Goal: Task Accomplishment & Management: Manage account settings

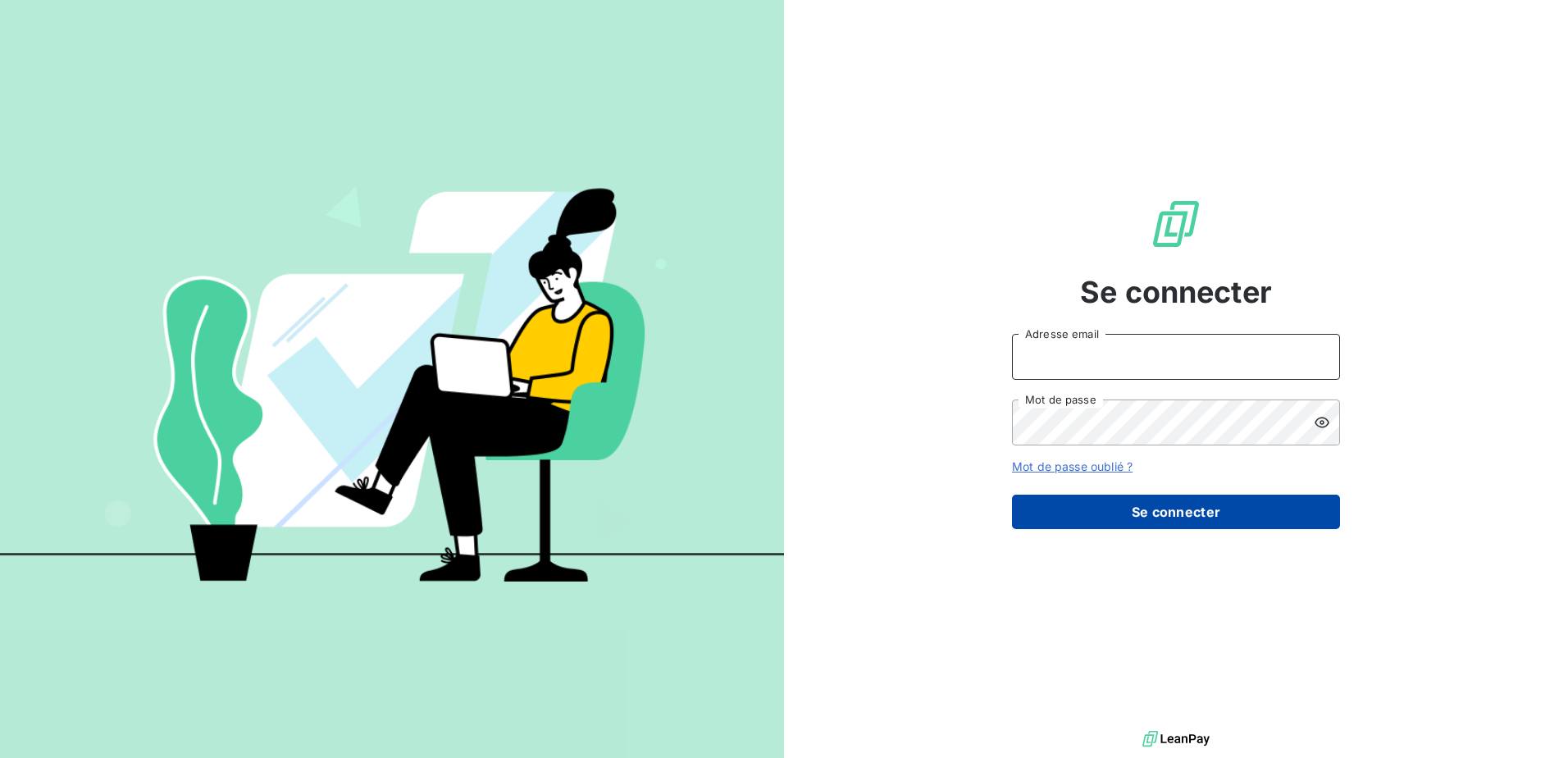
type input "[EMAIL_ADDRESS][DOMAIN_NAME]"
click at [1202, 513] on button "Se connecter" at bounding box center [1176, 512] width 328 height 35
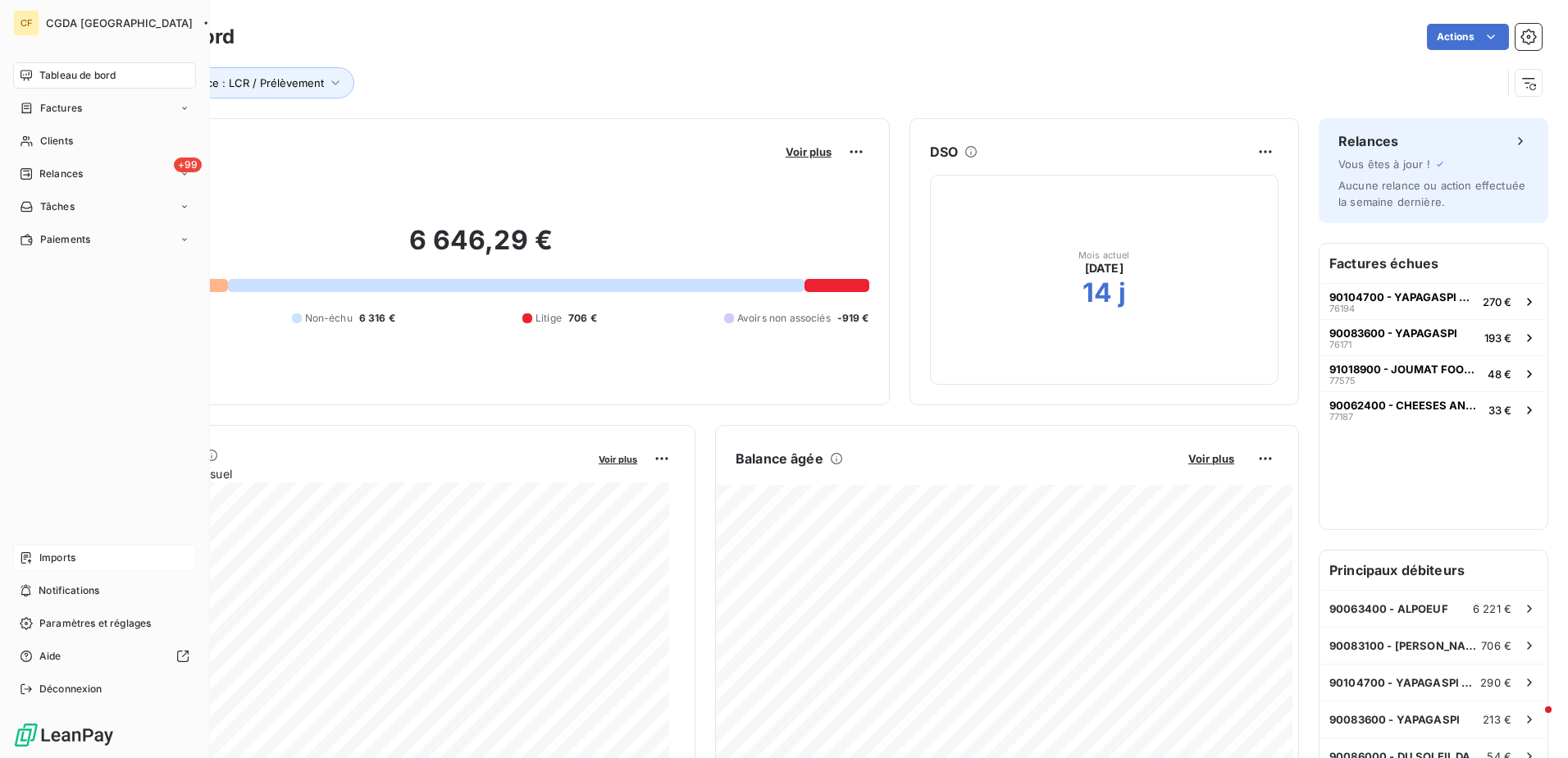
click at [59, 557] on span "Imports" at bounding box center [57, 557] width 36 height 15
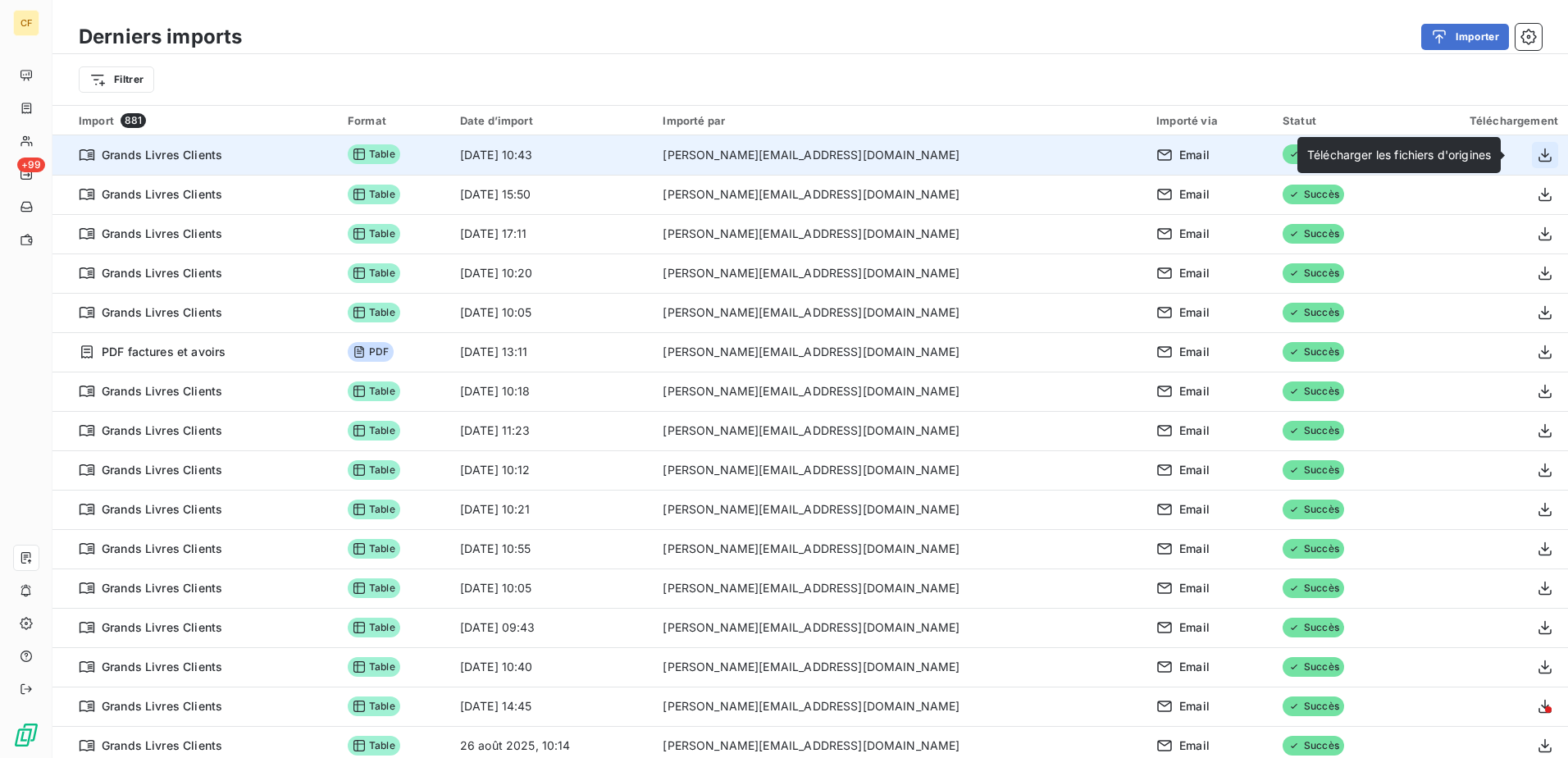
click at [1537, 157] on icon "button" at bounding box center [1545, 155] width 16 height 16
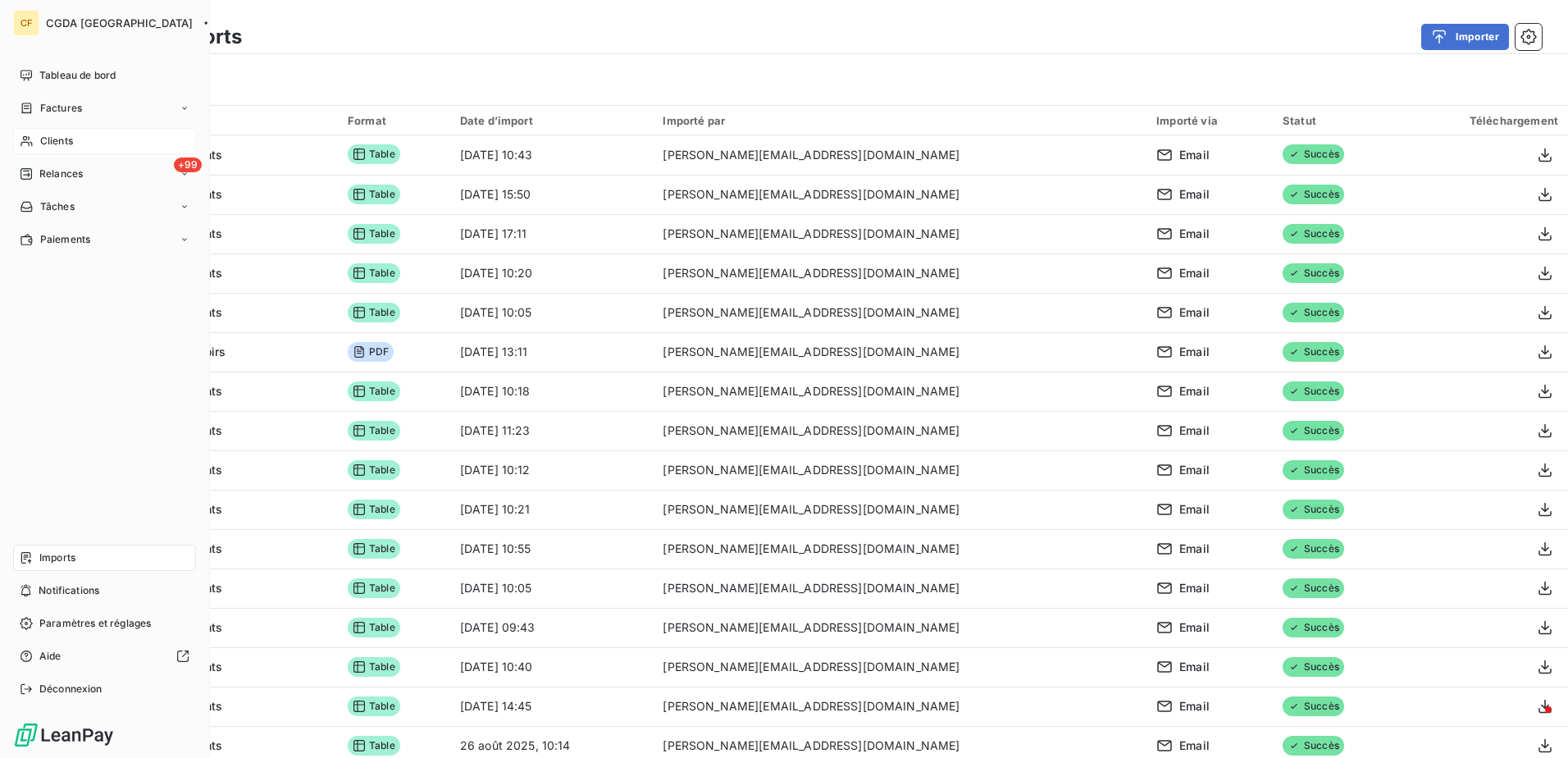
click at [70, 135] on span "Clients" at bounding box center [56, 141] width 33 height 15
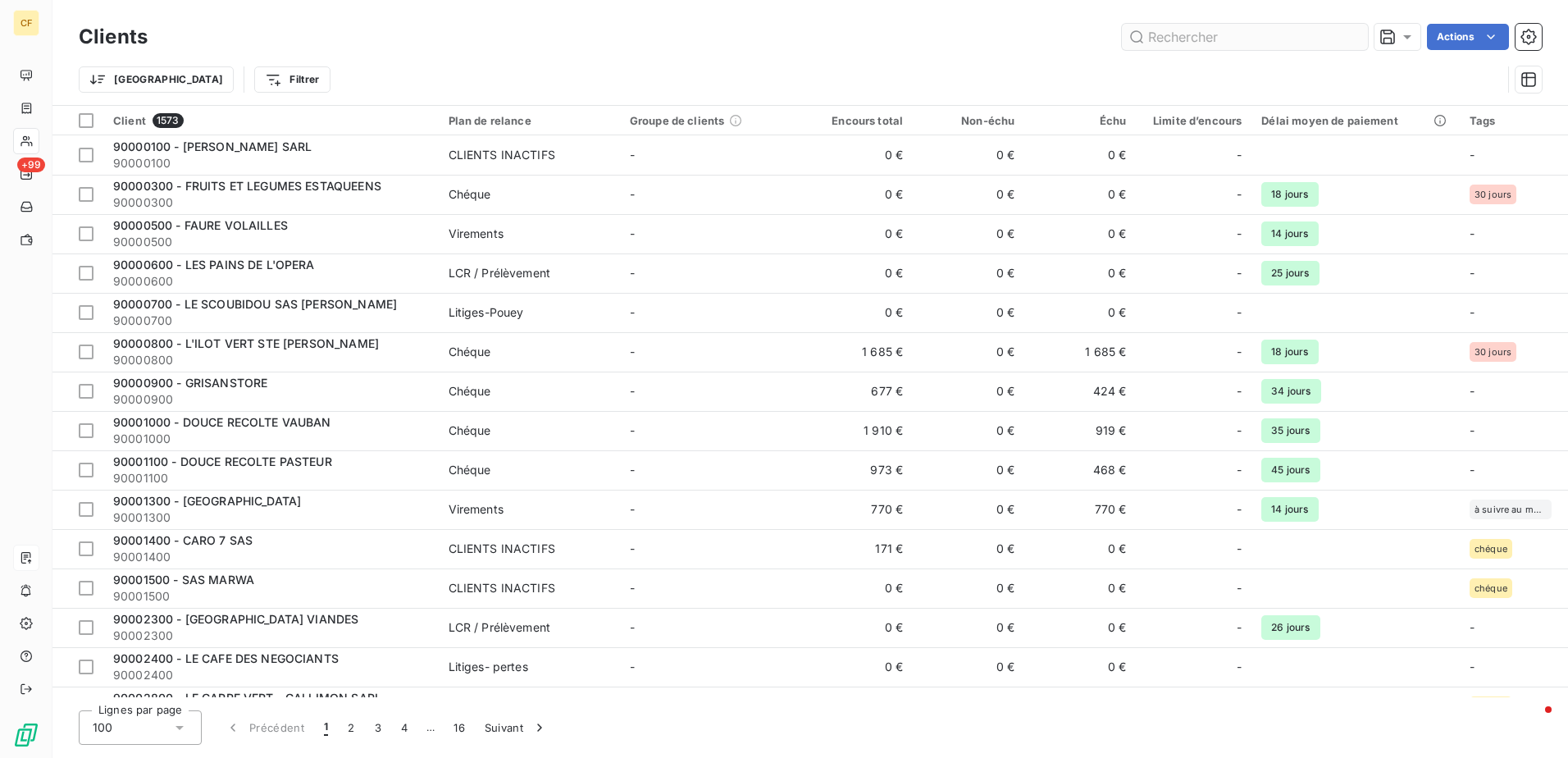
click at [1216, 31] on input "text" at bounding box center [1244, 36] width 246 height 26
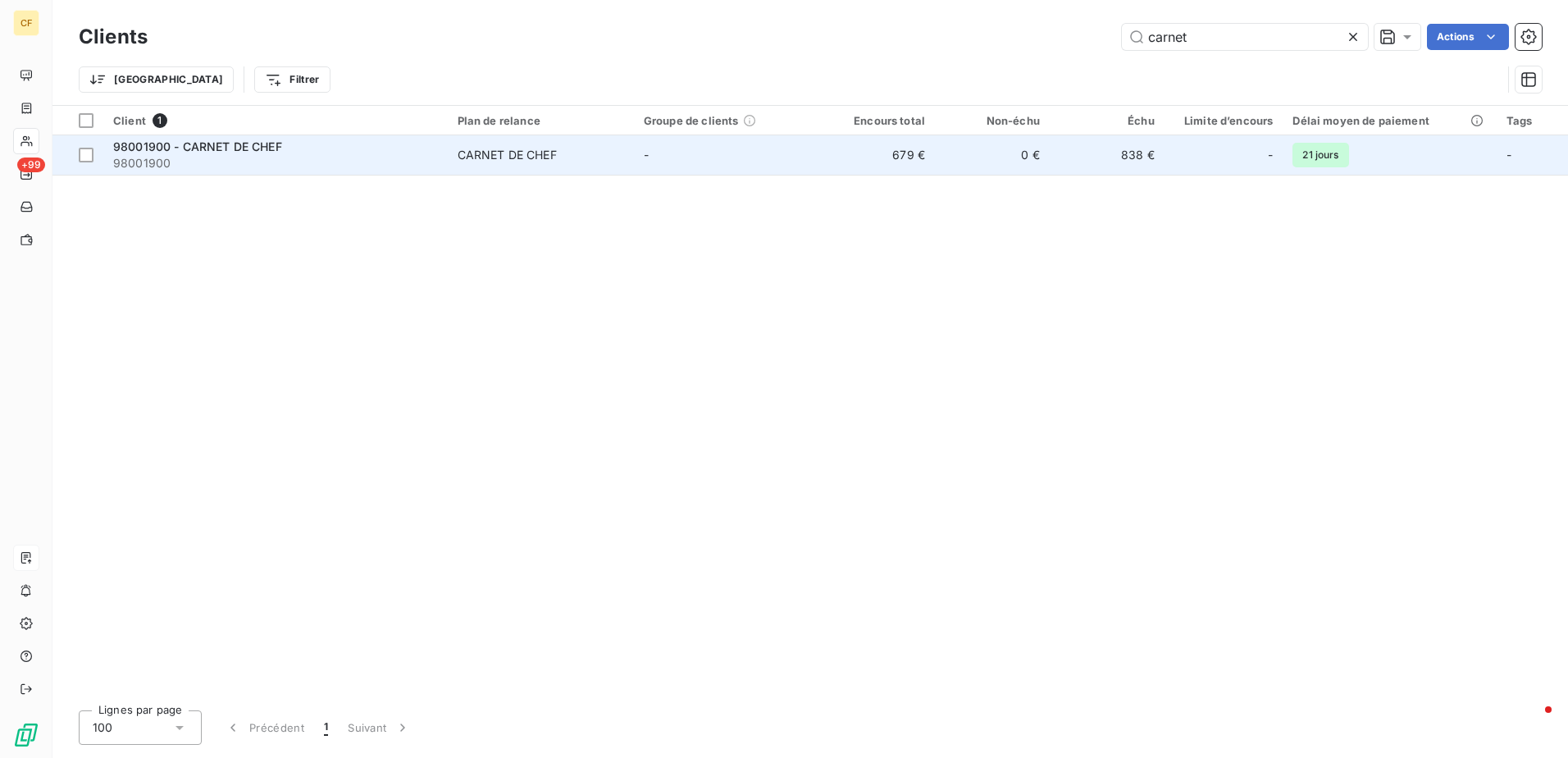
type input "carnet"
click at [1082, 162] on td "838 €" at bounding box center [1107, 155] width 115 height 39
